Goal: Navigation & Orientation: Find specific page/section

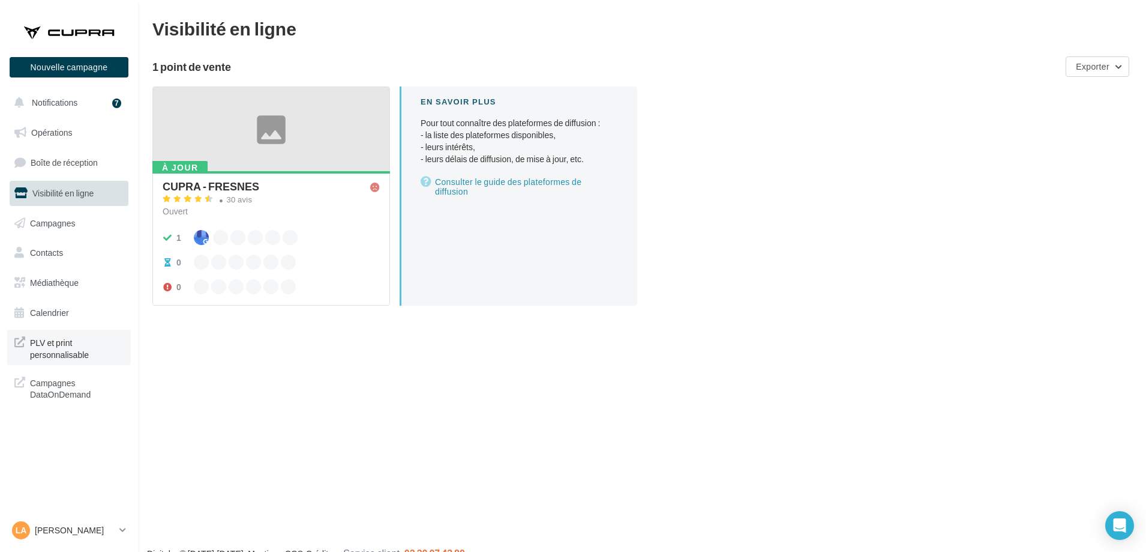
click at [53, 347] on span "PLV et print personnalisable" at bounding box center [77, 347] width 94 height 26
click at [67, 529] on p "[PERSON_NAME]" at bounding box center [75, 530] width 80 height 12
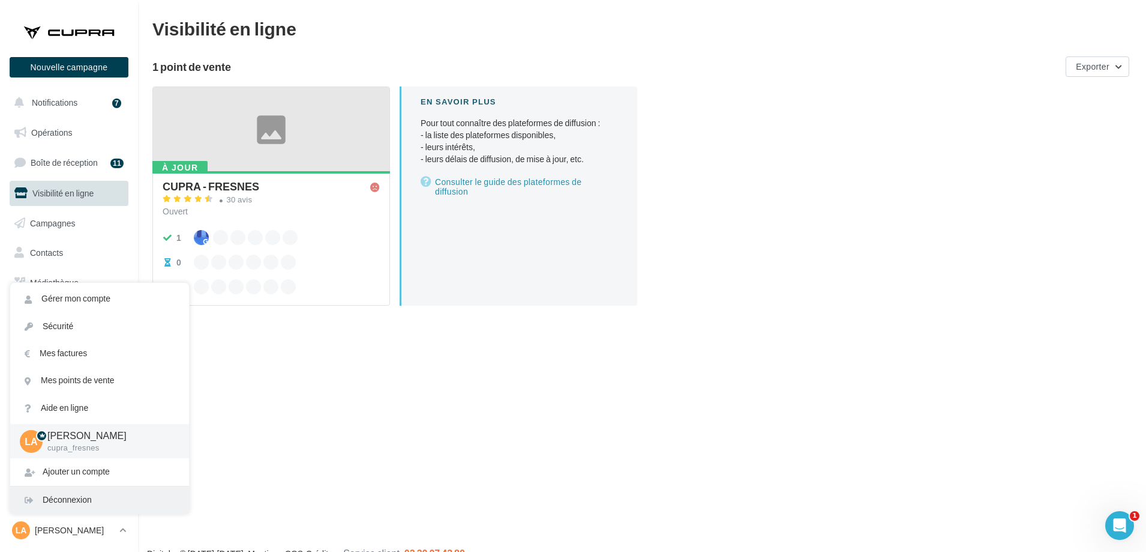
click at [88, 501] on div "Déconnexion" at bounding box center [99, 499] width 179 height 27
